Goal: Task Accomplishment & Management: Manage account settings

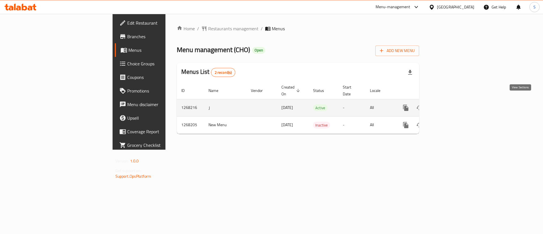
click at [453, 101] on link "enhanced table" at bounding box center [447, 108] width 14 height 14
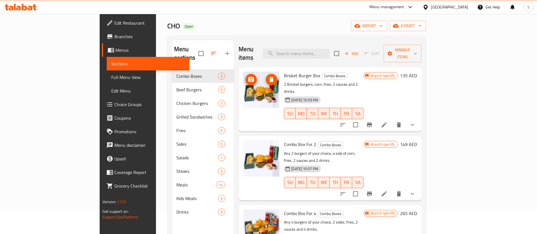
scroll to position [42, 0]
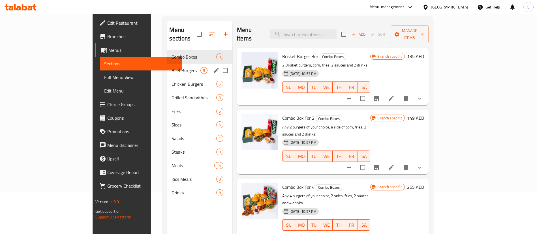
click at [171, 67] on span "Beef Burgers" at bounding box center [185, 70] width 29 height 7
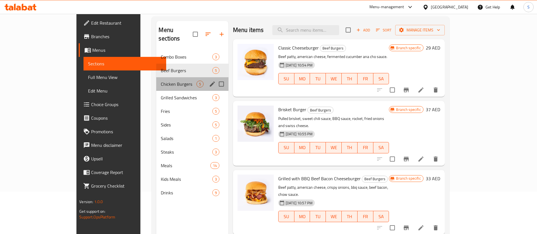
click at [156, 80] on div "Chicken Burgers 5" at bounding box center [192, 84] width 72 height 14
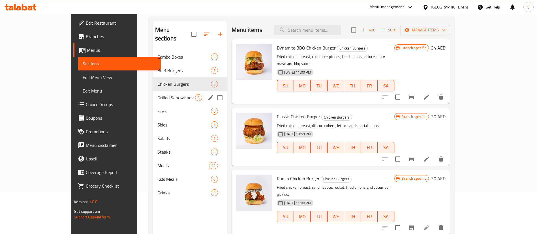
click at [153, 91] on div "Grilled Sandwiches 3" at bounding box center [190, 98] width 74 height 14
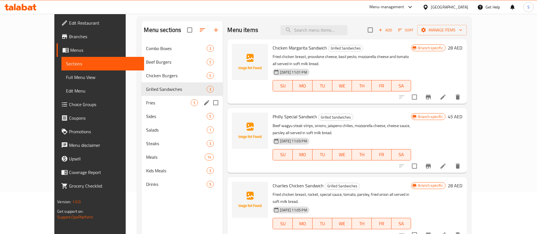
click at [149, 108] on div "Fries 5" at bounding box center [181, 103] width 81 height 14
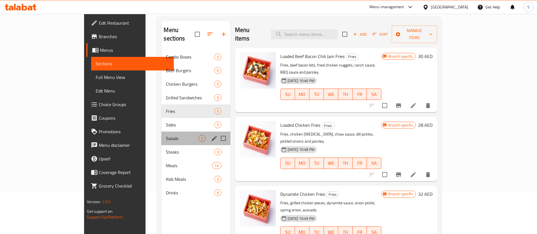
click at [161, 132] on div "Salads 1" at bounding box center [195, 139] width 69 height 14
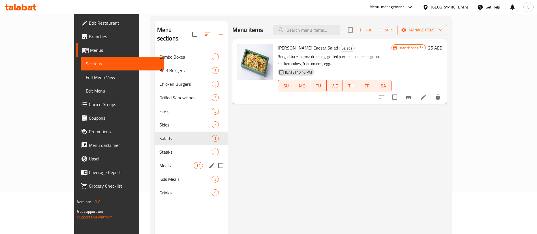
click at [155, 162] on div "Meals 14" at bounding box center [191, 166] width 73 height 14
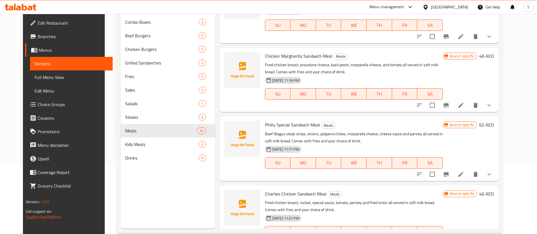
scroll to position [79, 0]
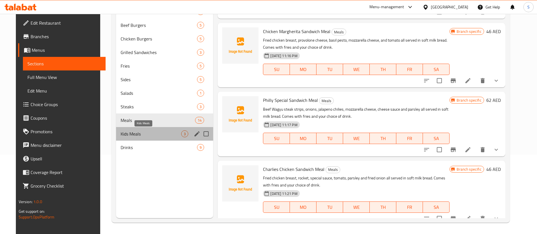
click at [137, 135] on span "Kids Meals" at bounding box center [150, 133] width 61 height 7
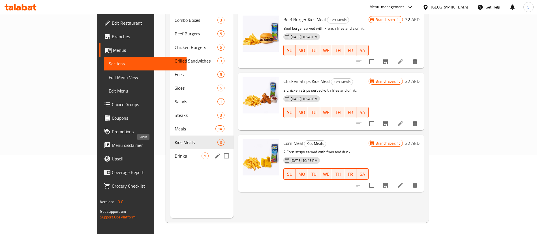
click at [175, 152] on span "Drinks" at bounding box center [188, 155] width 27 height 7
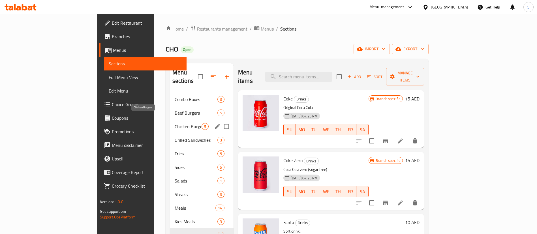
click at [175, 123] on span "Chicken Burgers" at bounding box center [188, 126] width 27 height 7
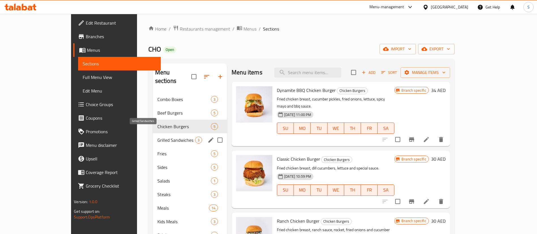
click at [157, 137] on span "Grilled Sandwiches" at bounding box center [176, 140] width 38 height 7
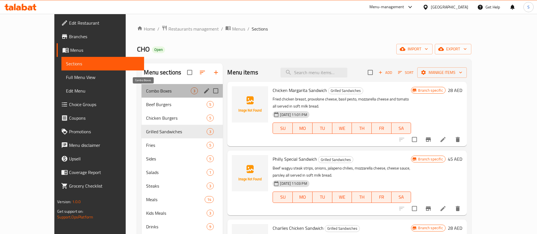
click at [146, 93] on span "Combo Boxes" at bounding box center [168, 90] width 45 height 7
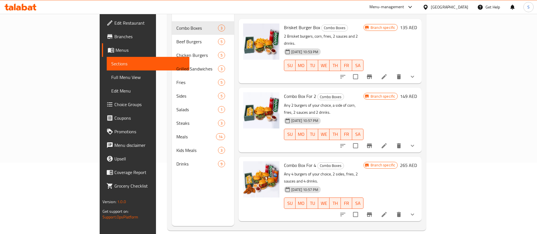
scroll to position [79, 0]
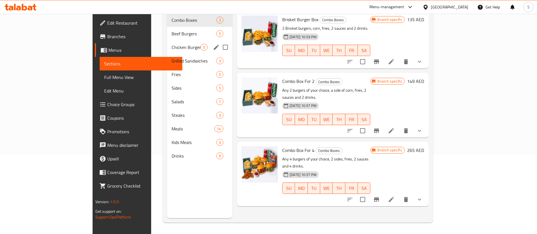
click at [171, 44] on span "Chicken Burgers" at bounding box center [185, 47] width 29 height 7
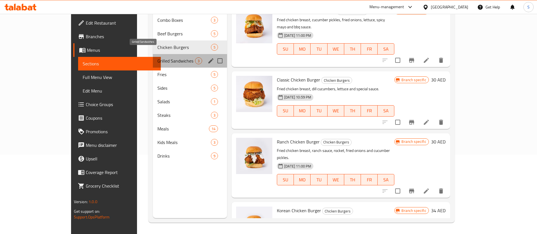
click at [157, 57] on span "Grilled Sandwiches" at bounding box center [176, 60] width 38 height 7
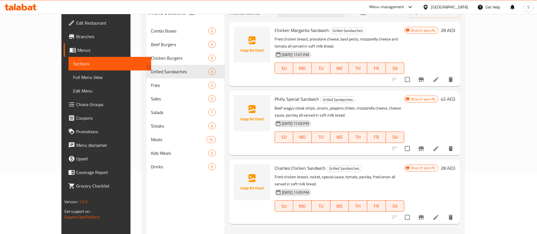
scroll to position [79, 0]
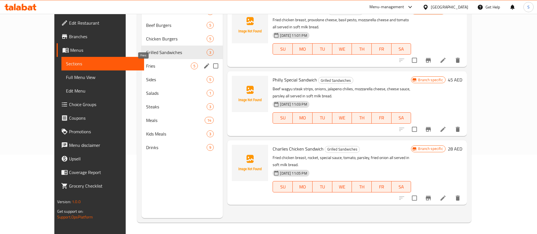
click at [146, 64] on span "Fries" at bounding box center [168, 66] width 45 height 7
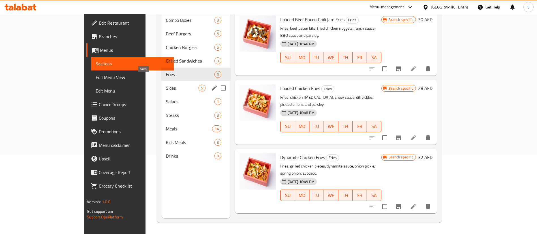
click at [166, 85] on span "Sides" at bounding box center [182, 88] width 32 height 7
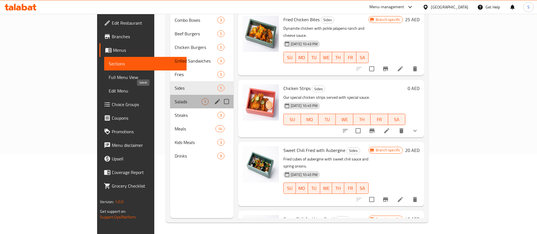
click at [175, 98] on span "Salads" at bounding box center [188, 101] width 27 height 7
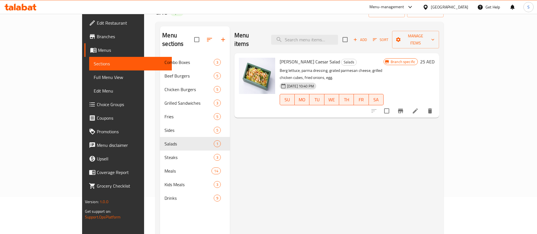
scroll to position [37, 0]
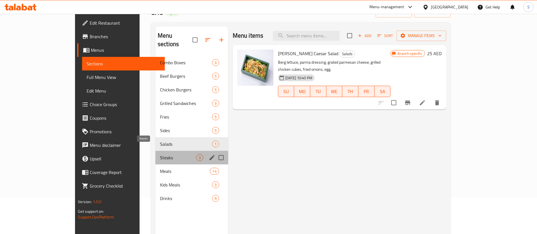
click at [160, 154] on span "Steaks" at bounding box center [178, 157] width 36 height 7
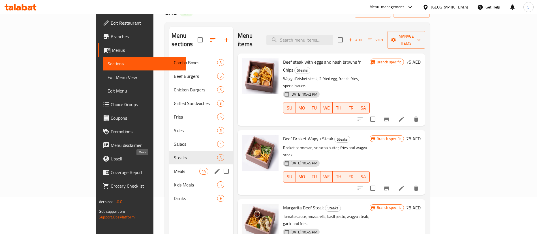
click at [174, 168] on span "Meals" at bounding box center [186, 171] width 25 height 7
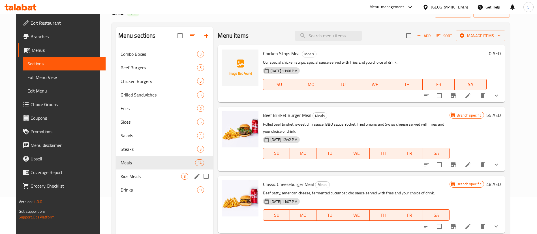
click at [123, 180] on div "Kids Meals 3" at bounding box center [164, 176] width 97 height 14
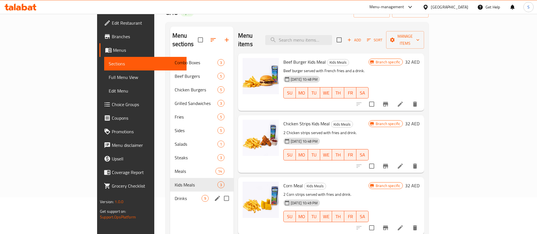
click at [175, 195] on span "Drinks" at bounding box center [188, 198] width 27 height 7
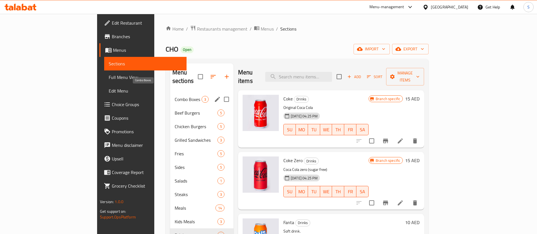
click at [175, 96] on span "Combo Boxes" at bounding box center [188, 99] width 27 height 7
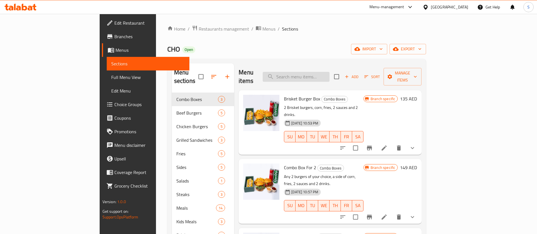
click at [328, 75] on input "search" at bounding box center [295, 77] width 67 height 10
click at [327, 72] on input "search" at bounding box center [295, 77] width 67 height 10
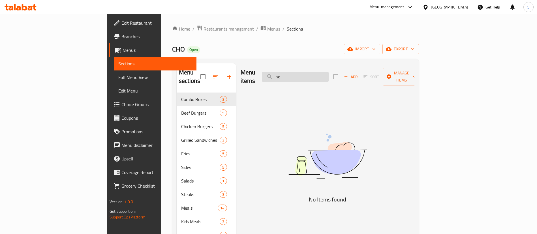
type input "h"
type input "ص"
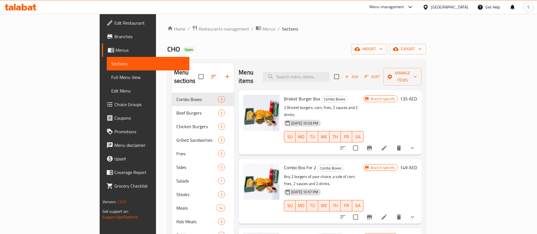
click at [262, 40] on div "Home / Restaurants management / Menus / Sections CHO Open import export Menu se…" at bounding box center [296, 163] width 259 height 277
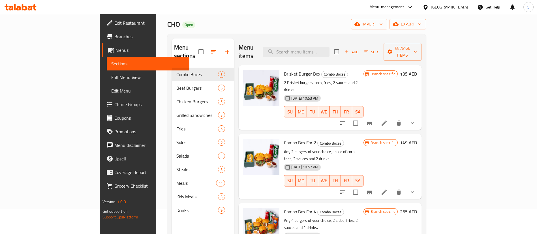
scroll to position [42, 0]
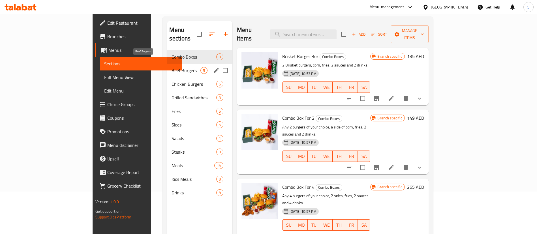
click at [171, 67] on span "Beef Burgers" at bounding box center [185, 70] width 29 height 7
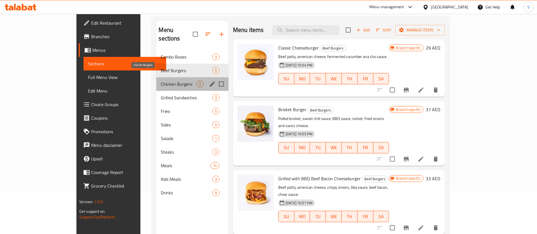
click at [165, 81] on span "Chicken Burgers" at bounding box center [178, 84] width 35 height 7
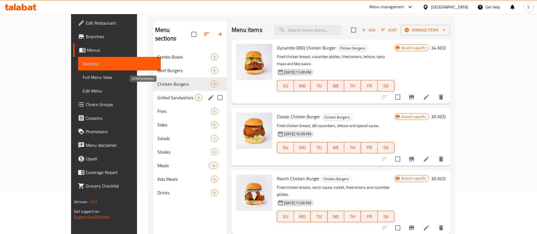
click at [160, 94] on span "Grilled Sandwiches" at bounding box center [176, 97] width 38 height 7
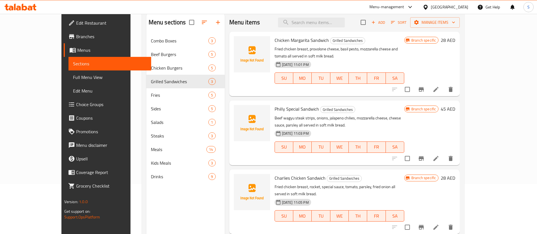
scroll to position [37, 0]
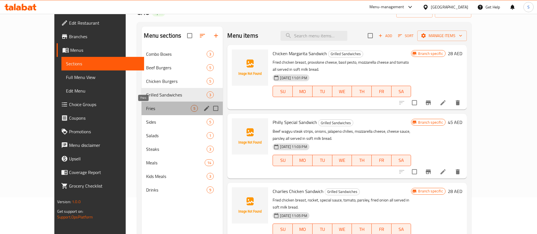
click at [146, 106] on span "Fries" at bounding box center [168, 108] width 45 height 7
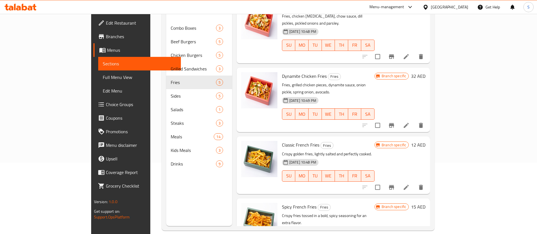
scroll to position [79, 0]
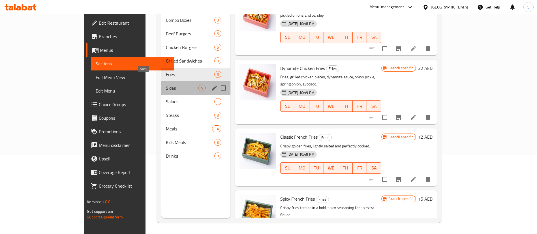
click at [166, 85] on span "Sides" at bounding box center [182, 88] width 32 height 7
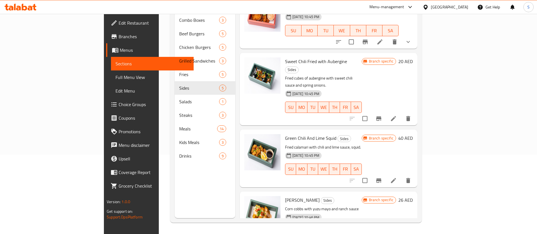
scroll to position [89, 0]
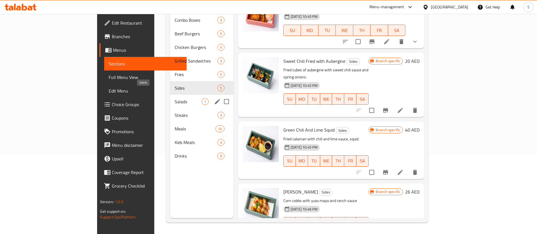
click at [175, 98] on span "Salads" at bounding box center [188, 101] width 27 height 7
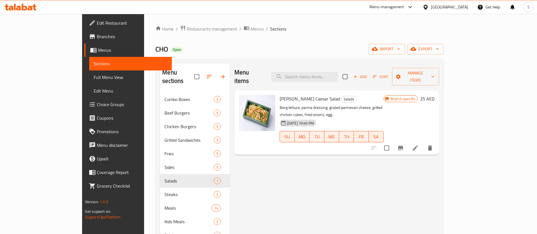
scroll to position [79, 0]
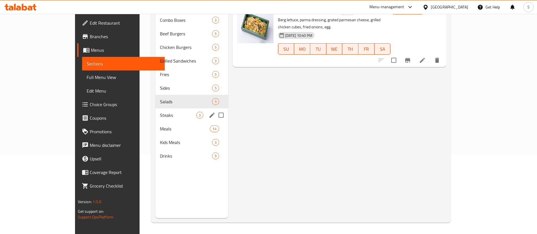
click at [160, 112] on span "Steaks" at bounding box center [178, 115] width 36 height 7
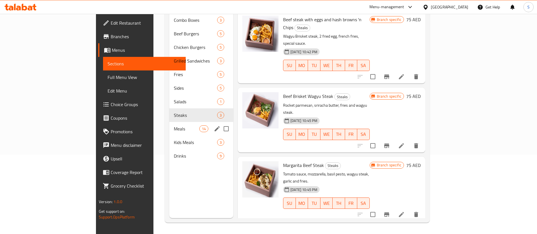
click at [169, 122] on div "Meals 14" at bounding box center [201, 129] width 64 height 14
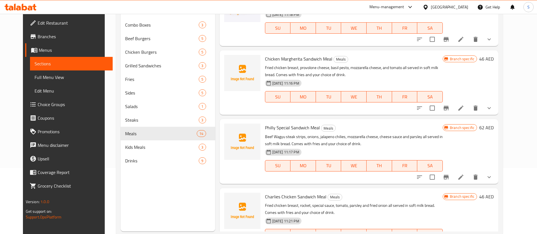
scroll to position [79, 0]
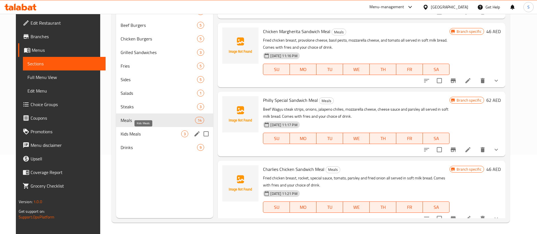
click at [133, 132] on span "Kids Meals" at bounding box center [150, 133] width 61 height 7
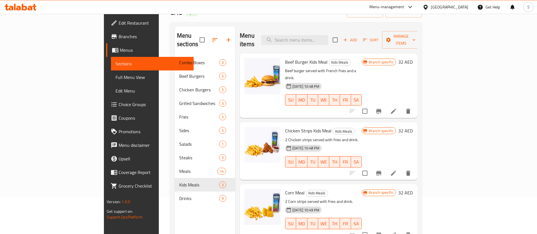
scroll to position [79, 0]
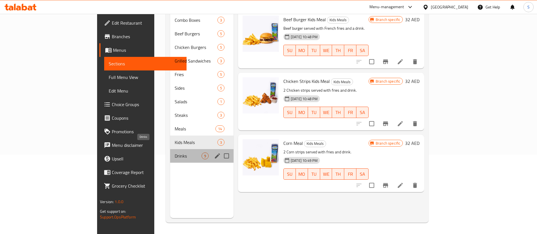
click at [175, 152] on span "Drinks" at bounding box center [188, 155] width 27 height 7
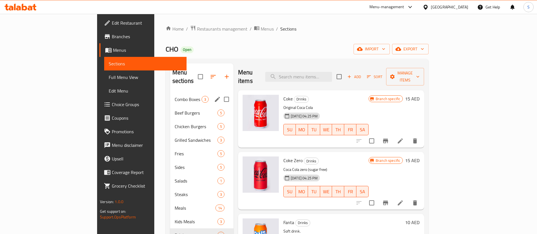
click at [175, 96] on span "Combo Boxes" at bounding box center [188, 99] width 27 height 7
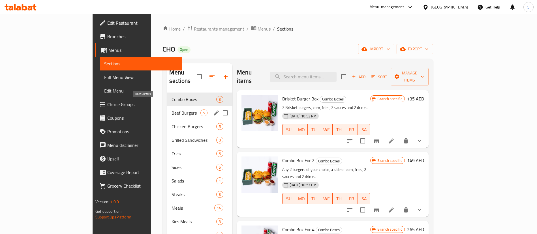
click at [171, 109] on span "Beef Burgers" at bounding box center [185, 112] width 29 height 7
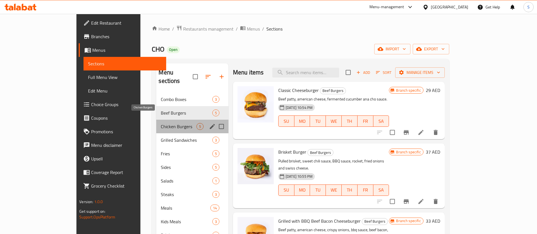
click at [161, 123] on span "Chicken Burgers" at bounding box center [178, 126] width 35 height 7
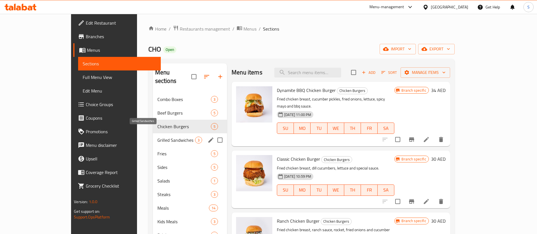
click at [157, 137] on span "Grilled Sandwiches" at bounding box center [176, 140] width 38 height 7
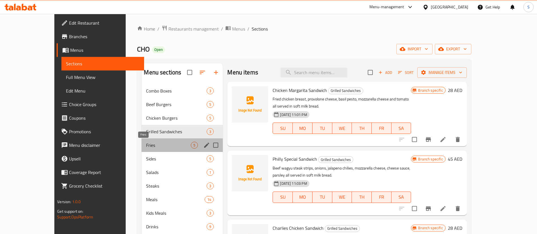
click at [146, 145] on span "Fries" at bounding box center [168, 145] width 45 height 7
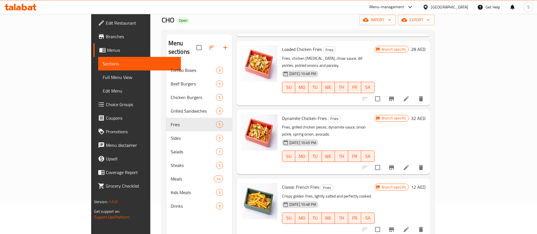
scroll to position [42, 0]
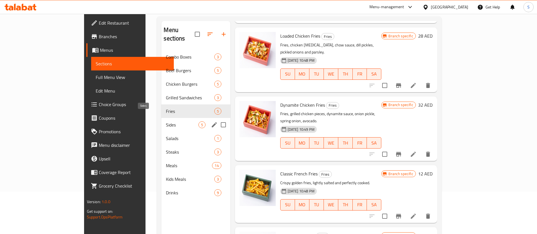
click at [166, 121] on span "Sides" at bounding box center [182, 124] width 32 height 7
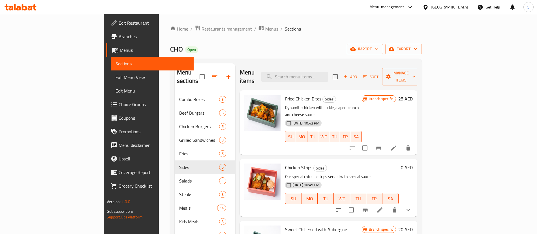
click at [222, 45] on div "CHO Open import export" at bounding box center [295, 49] width 251 height 10
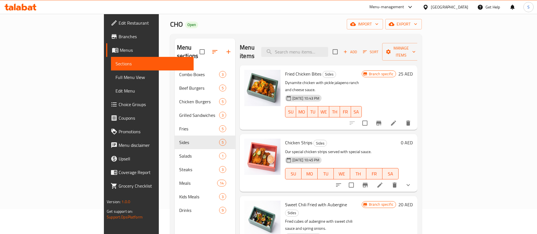
scroll to position [42, 0]
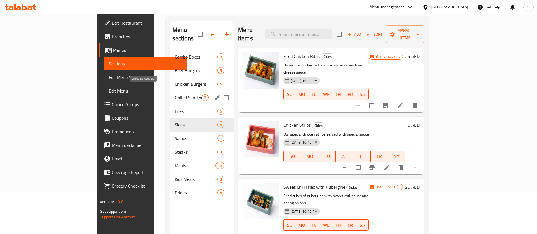
click at [175, 94] on span "Grilled Sandwiches" at bounding box center [188, 97] width 27 height 7
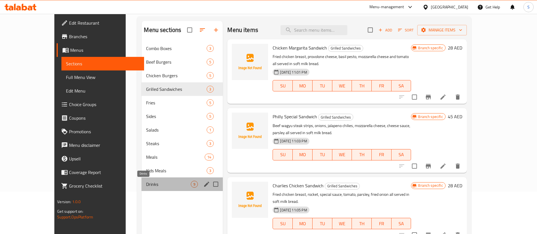
click at [167, 181] on span "Drinks" at bounding box center [168, 184] width 45 height 7
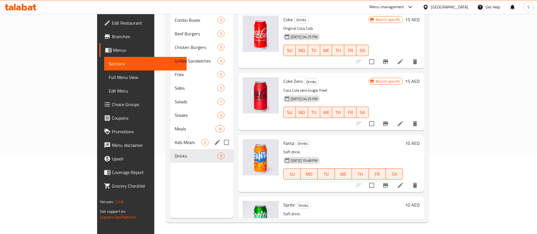
click at [175, 139] on span "Kids Meals" at bounding box center [188, 142] width 27 height 7
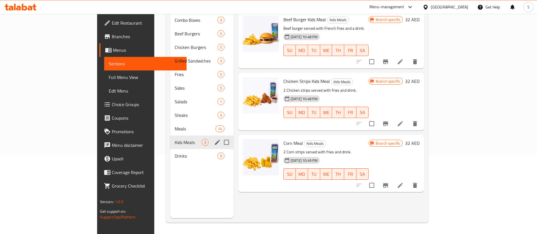
scroll to position [37, 0]
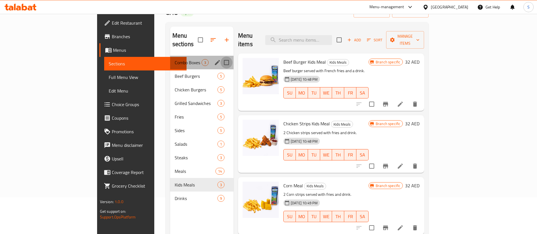
click at [220, 57] on input "Menu sections" at bounding box center [226, 63] width 12 height 12
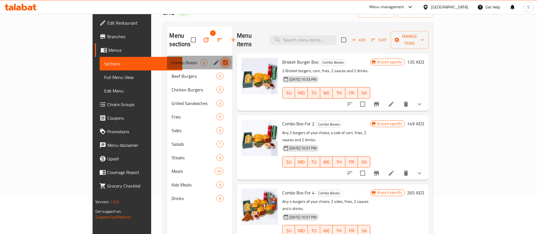
click at [219, 57] on input "Menu sections" at bounding box center [225, 63] width 12 height 12
checkbox input "false"
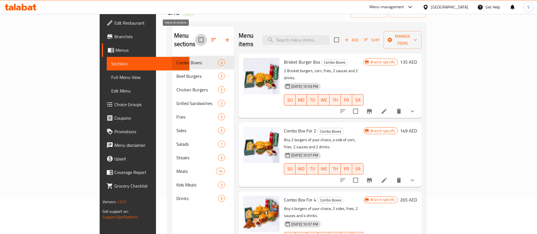
click at [195, 35] on input "checkbox" at bounding box center [201, 40] width 12 height 12
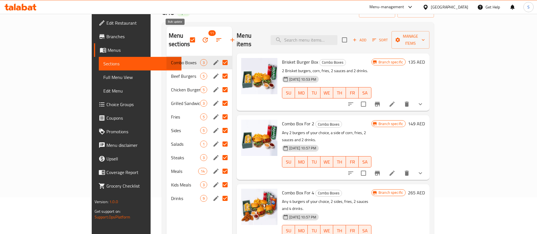
click at [202, 36] on icon "button" at bounding box center [205, 39] width 7 height 7
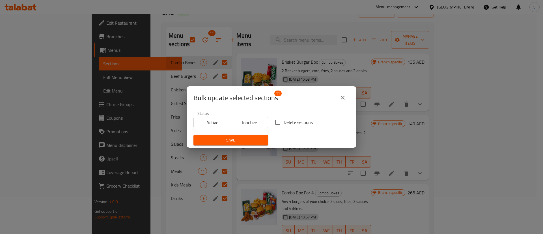
click at [345, 97] on icon "close" at bounding box center [342, 97] width 7 height 7
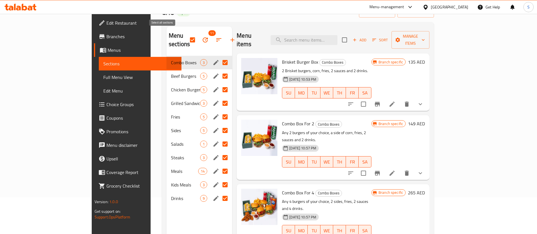
click at [186, 35] on input "checkbox" at bounding box center [192, 40] width 12 height 12
checkbox input "false"
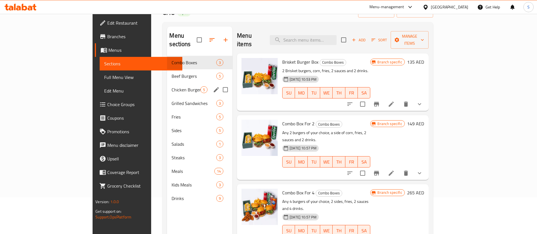
click at [167, 83] on div "Chicken Burgers 5" at bounding box center [199, 90] width 65 height 14
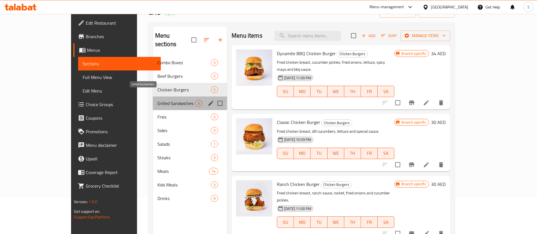
click at [157, 100] on span "Grilled Sandwiches" at bounding box center [176, 103] width 38 height 7
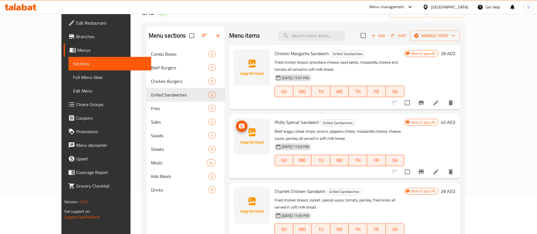
click at [253, 121] on img at bounding box center [252, 136] width 36 height 36
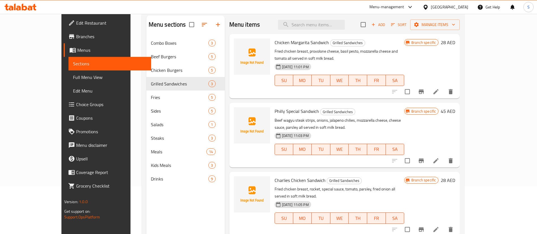
scroll to position [37, 0]
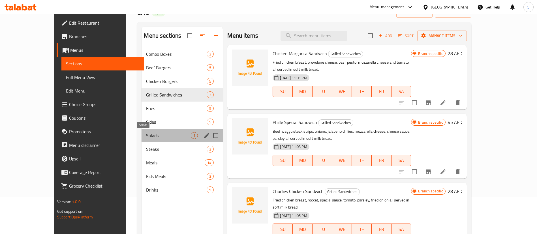
click at [152, 132] on span "Salads" at bounding box center [168, 135] width 45 height 7
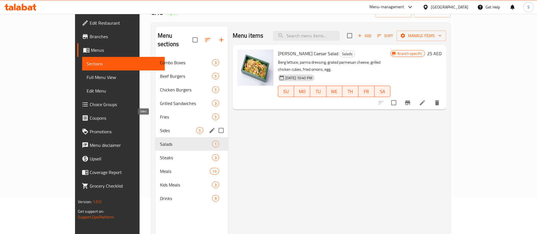
click at [160, 127] on span "Sides" at bounding box center [178, 130] width 36 height 7
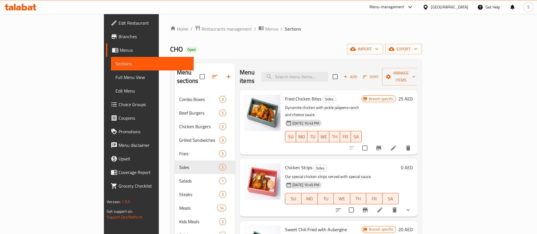
click at [285, 29] on ol "Home / Restaurants management / Menus / Sections" at bounding box center [295, 28] width 251 height 7
click at [201, 29] on span "Restaurants management" at bounding box center [226, 28] width 50 height 7
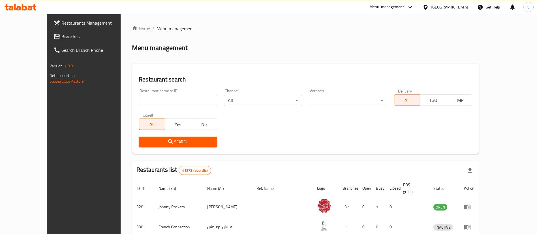
click at [149, 99] on input "search" at bounding box center [178, 100] width 78 height 11
paste input "667763"
type input "667763"
click button "Search" at bounding box center [178, 142] width 78 height 10
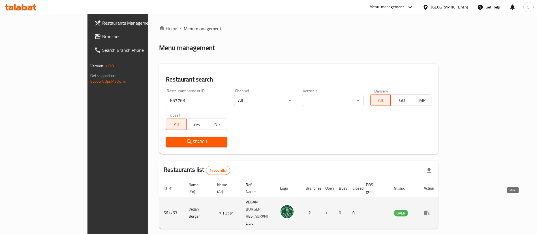
click at [430, 211] on icon "enhanced table" at bounding box center [427, 213] width 6 height 5
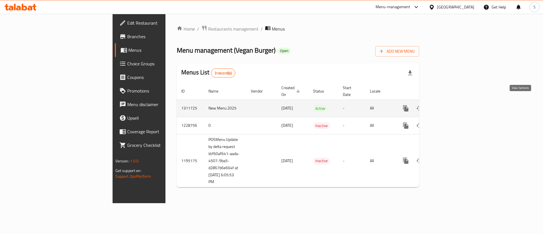
click at [453, 102] on link "enhanced table" at bounding box center [447, 109] width 14 height 14
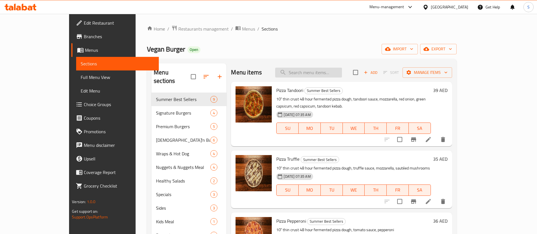
click at [335, 71] on input "search" at bounding box center [308, 73] width 67 height 10
paste input "Truffle burger Meal"
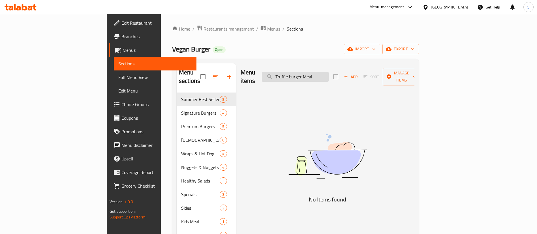
drag, startPoint x: 314, startPoint y: 73, endPoint x: 310, endPoint y: 73, distance: 4.5
click at [308, 73] on input "Truffle burger Meal" at bounding box center [295, 77] width 67 height 10
click at [328, 76] on input "Truffle burger Meal" at bounding box center [295, 77] width 67 height 10
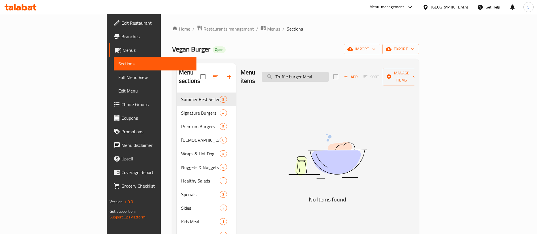
paste input "ruffle Cheese"
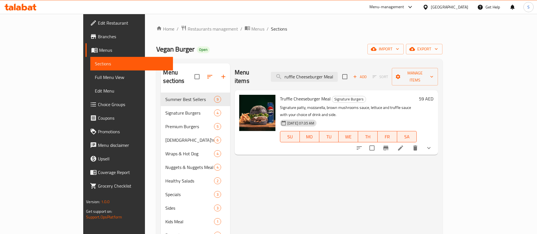
type input "ruffle Cheeseburger Meal"
click at [432, 145] on icon "show more" at bounding box center [428, 148] width 7 height 7
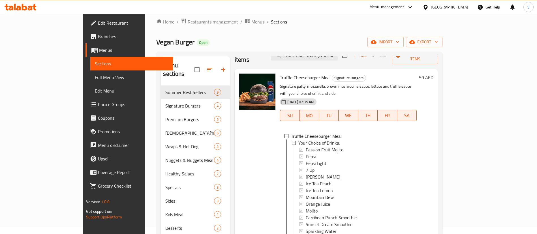
scroll to position [85, 0]
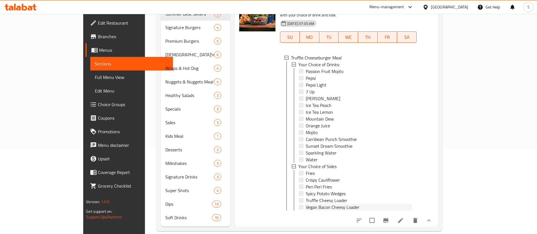
click at [309, 204] on span "Vegan Bacon Cheesy Loader" at bounding box center [332, 207] width 54 height 7
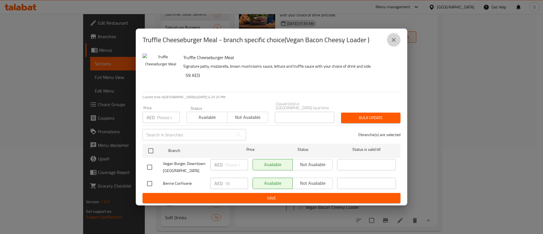
click at [390, 38] on button "close" at bounding box center [394, 40] width 14 height 14
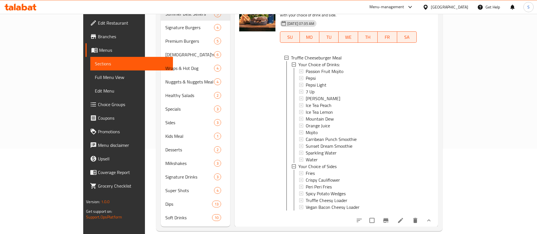
drag, startPoint x: 50, startPoint y: 79, endPoint x: 179, endPoint y: 0, distance: 151.3
click at [95, 79] on span "Full Menu View" at bounding box center [132, 77] width 74 height 7
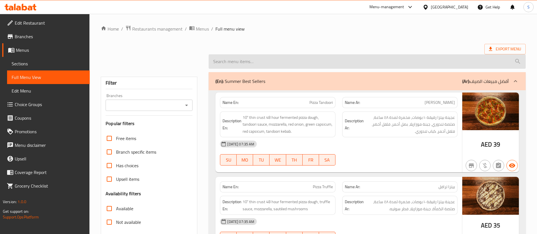
click at [307, 57] on input "search" at bounding box center [366, 61] width 317 height 14
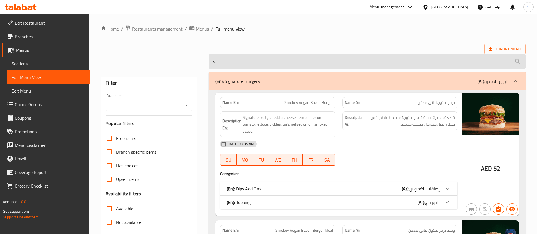
click at [281, 64] on input "v" at bounding box center [366, 61] width 317 height 14
paste input "ruffle Cheeseburger Meal"
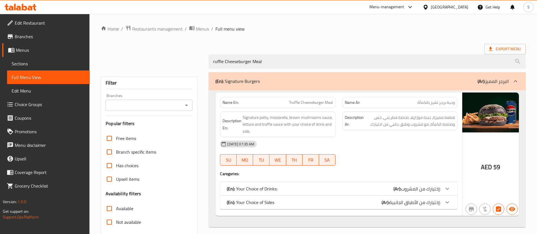
click at [363, 198] on div "(En): Your Choice of Sides (Ar): إختيارك من الأطباق الجانبية:" at bounding box center [338, 202] width 237 height 14
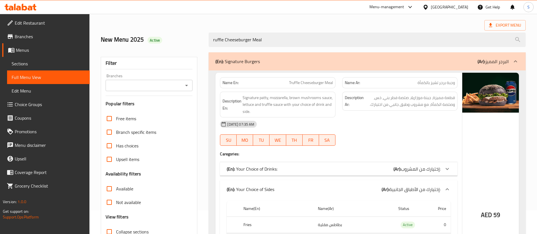
scroll to position [12, 0]
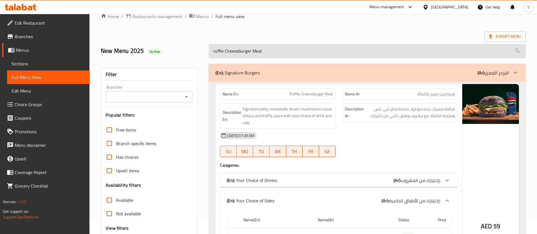
click at [265, 57] on input "ruffle Cheeseburger Meal" at bounding box center [366, 51] width 317 height 14
paste input "Chick'n Caesar Nuggets B"
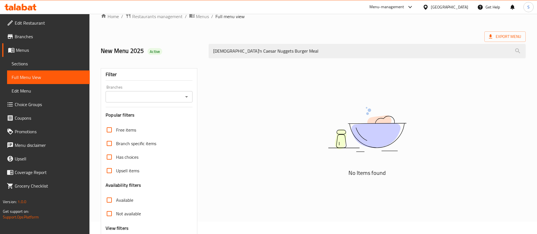
drag, startPoint x: 229, startPoint y: 51, endPoint x: 178, endPoint y: 51, distance: 50.6
click at [178, 51] on div "New Menu 2025 Active Chick'n Caesar Nuggets Burger Meal" at bounding box center [312, 50] width 431 height 25
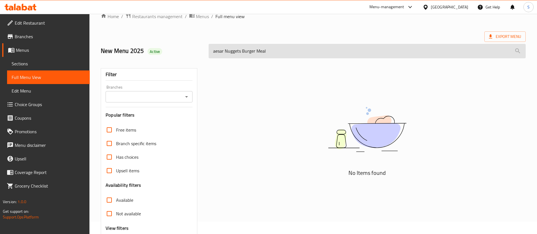
drag, startPoint x: 256, startPoint y: 51, endPoint x: 279, endPoint y: 51, distance: 22.9
click at [279, 51] on input "aesar Nuggets Burger Meal" at bounding box center [366, 51] width 317 height 14
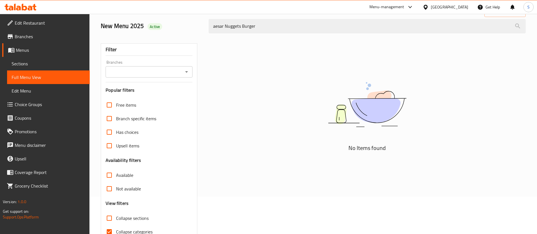
scroll to position [67, 0]
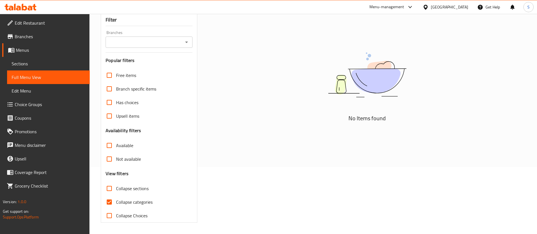
type input "aesar Nuggets Burger"
click at [119, 200] on span "Collapse categories" at bounding box center [134, 202] width 36 height 7
click at [116, 200] on input "Collapse categories" at bounding box center [109, 202] width 14 height 14
checkbox input "false"
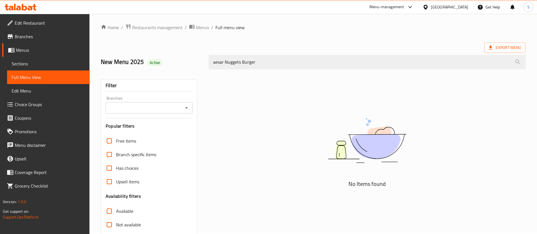
scroll to position [0, 0]
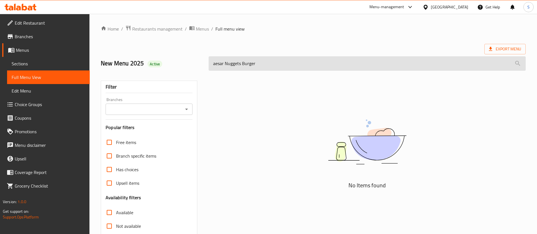
click at [257, 62] on input "aesar Nuggets Burger" at bounding box center [366, 63] width 317 height 14
click at [273, 66] on input "aesar Nuggets Burger" at bounding box center [366, 63] width 317 height 14
paste input "picy BBQ Nuggets Burger Mea"
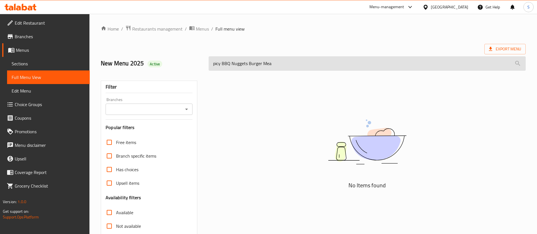
click at [296, 63] on input "picy BBQ Nuggets Burger Mea" at bounding box center [366, 63] width 317 height 14
paste input "ruffle Cheeseburger Meal"
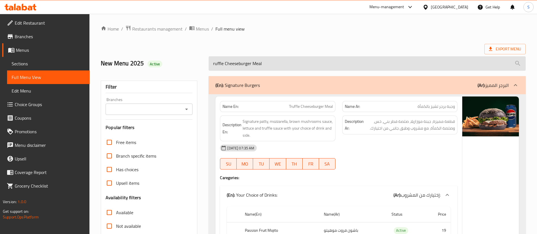
click at [275, 69] on input "ruffle Cheeseburger Meal" at bounding box center [366, 63] width 317 height 14
paste input "Smokey Bacon Burger Mea"
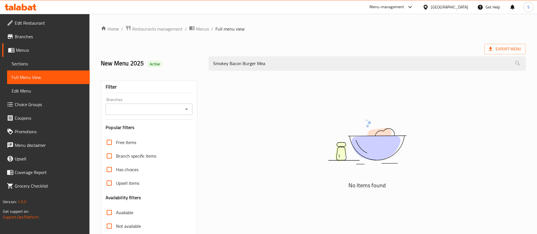
drag, startPoint x: 214, startPoint y: 63, endPoint x: 202, endPoint y: 61, distance: 12.8
click at [203, 63] on div "New Menu 2025 Active Smokey Bacon Burger Mea" at bounding box center [312, 63] width 431 height 25
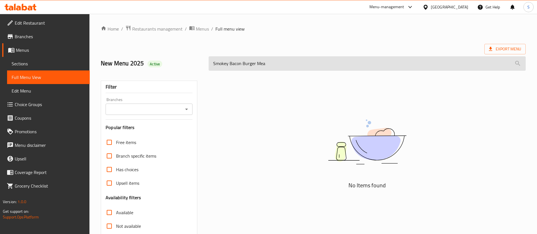
click at [262, 64] on input "Smokey Bacon Burger Mea" at bounding box center [366, 63] width 317 height 14
click at [236, 67] on input "Smokey Bacon Burger Mea" at bounding box center [366, 63] width 317 height 14
type input "Smokey Burger Mea"
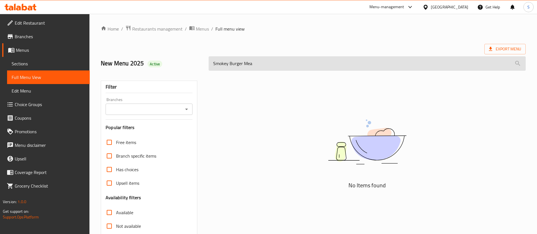
click at [256, 64] on input "Smokey Burger Mea" at bounding box center [366, 63] width 317 height 14
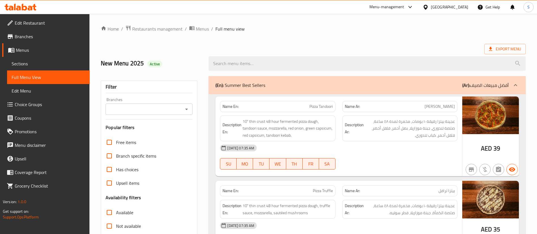
scroll to position [170, 0]
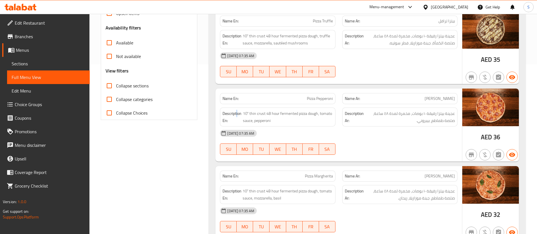
click at [237, 109] on div "Description En: 10" thin crust 48 hour fermented pizza dough, tomato sauce, pep…" at bounding box center [277, 116] width 115 height 19
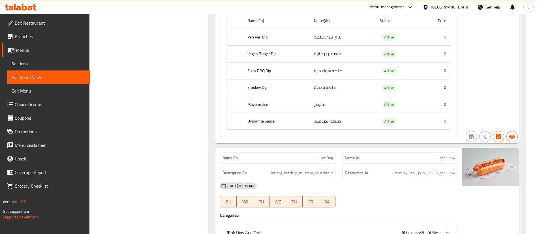
scroll to position [10832, 0]
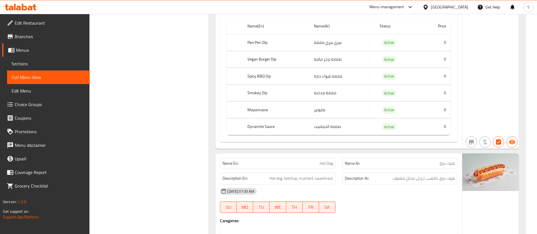
click at [324, 160] on span "Hot Dog" at bounding box center [325, 163] width 13 height 6
copy span "Hot Dog"
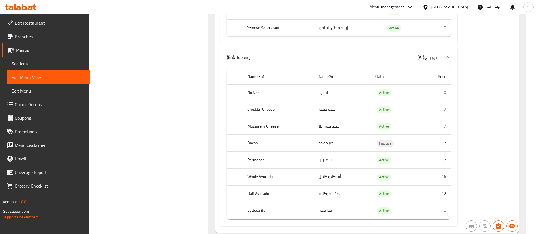
scroll to position [11256, 0]
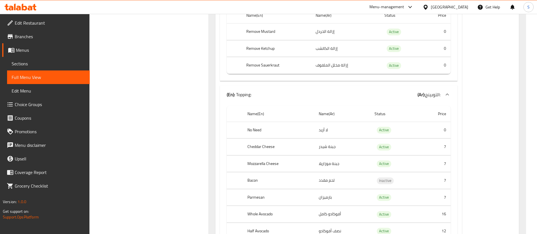
click at [322, 172] on td "لحم مقدد" at bounding box center [342, 180] width 56 height 17
click at [250, 189] on th "Parmesan" at bounding box center [278, 197] width 71 height 17
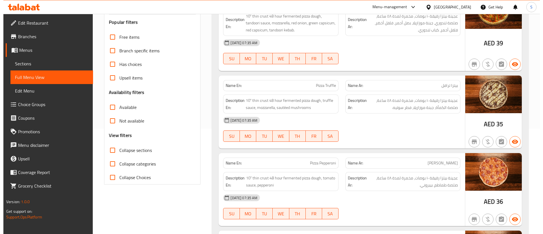
scroll to position [0, 0]
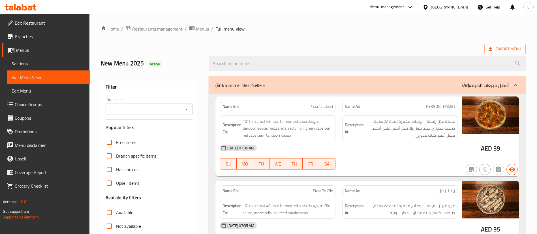
click at [158, 29] on span "Restaurants management" at bounding box center [157, 28] width 50 height 7
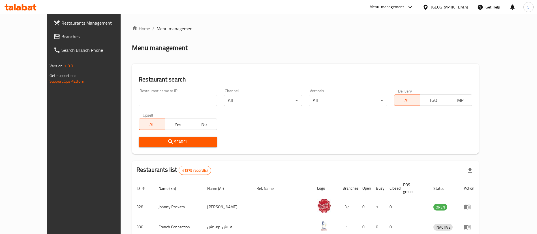
click at [201, 97] on input "search" at bounding box center [178, 100] width 78 height 11
paste input "716923)"
type input "716923"
click button "Search" at bounding box center [178, 142] width 78 height 10
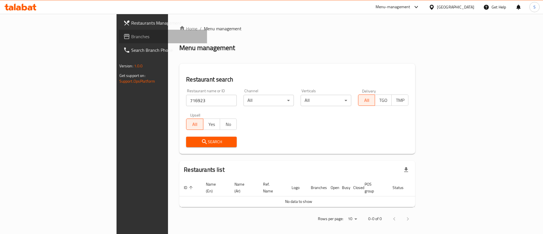
click at [131, 35] on span "Branches" at bounding box center [167, 36] width 72 height 7
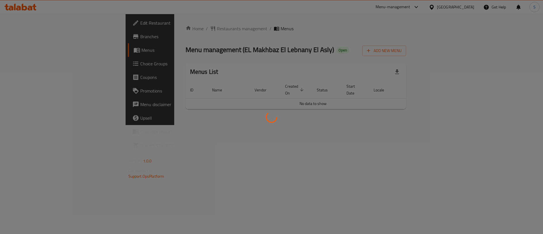
click at [32, 39] on div at bounding box center [271, 117] width 543 height 234
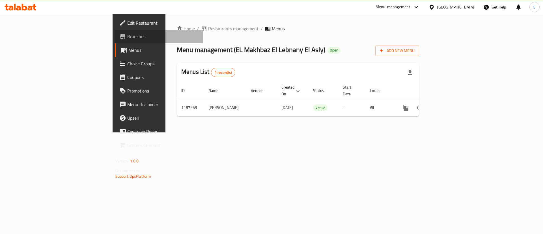
click at [127, 39] on span "Branches" at bounding box center [163, 36] width 72 height 7
